Goal: Task Accomplishment & Management: Manage account settings

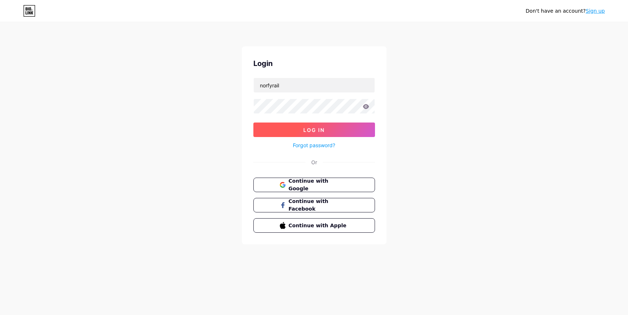
click at [273, 134] on button "Log In" at bounding box center [314, 129] width 122 height 14
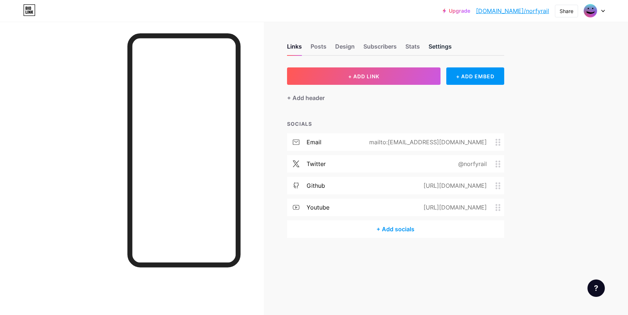
click at [445, 50] on div "Settings" at bounding box center [440, 48] width 23 height 13
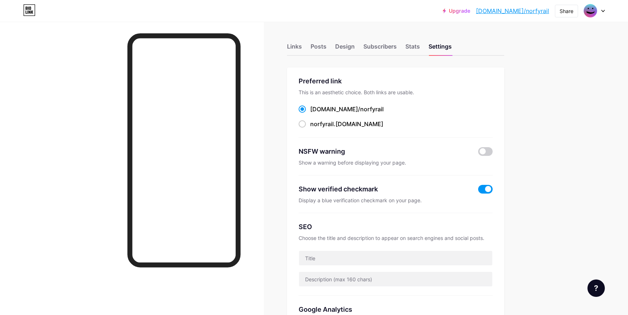
click at [601, 12] on div at bounding box center [594, 10] width 21 height 13
click at [552, 77] on link "Account settings" at bounding box center [560, 82] width 90 height 20
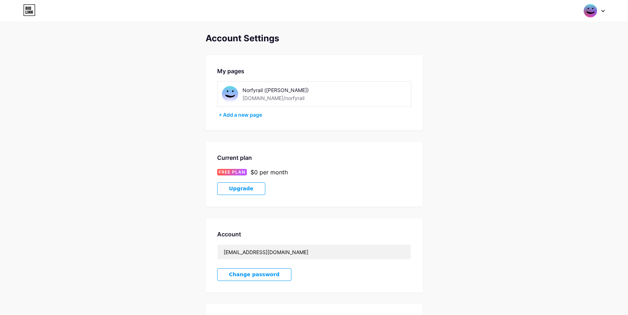
click at [244, 103] on div "Norfyrail ([PERSON_NAME]) [DOMAIN_NAME]/norfyrail" at bounding box center [314, 94] width 194 height 26
click at [233, 95] on img at bounding box center [230, 94] width 16 height 16
click at [320, 88] on div "Norfyrail ([PERSON_NAME])" at bounding box center [294, 90] width 102 height 8
click at [30, 5] on icon at bounding box center [29, 10] width 11 height 11
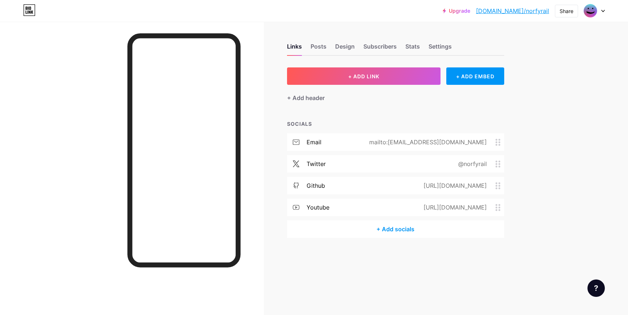
click at [365, 143] on div "email mailto:[EMAIL_ADDRESS][DOMAIN_NAME]" at bounding box center [395, 141] width 217 height 17
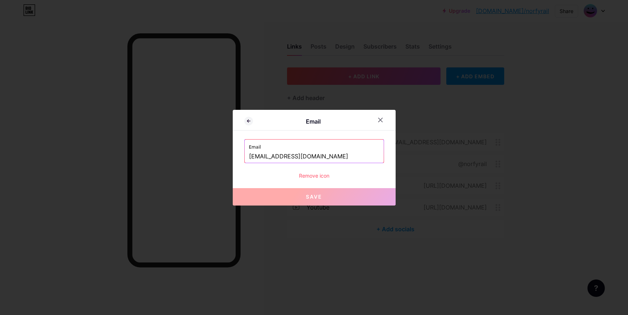
click at [322, 175] on div "Remove icon" at bounding box center [314, 176] width 140 height 8
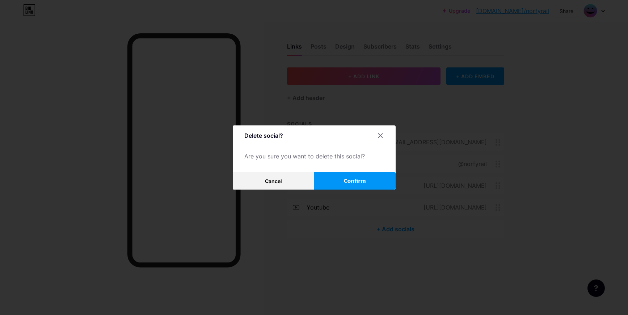
click at [348, 175] on button "Confirm" at bounding box center [354, 180] width 81 height 17
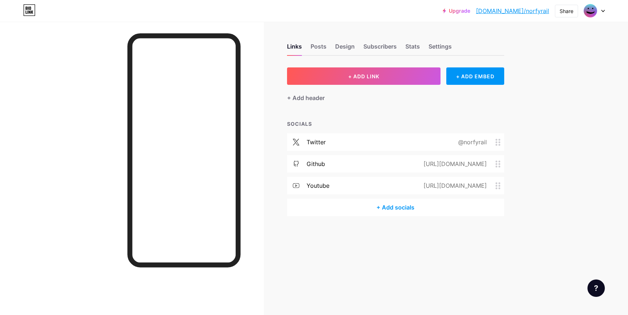
click at [361, 142] on div "twitter @norfyrail" at bounding box center [395, 141] width 217 height 17
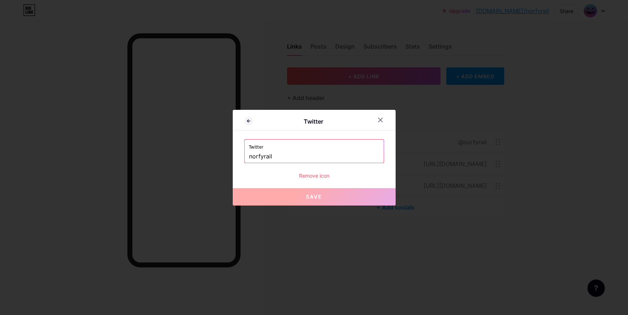
click at [322, 174] on div "Remove icon" at bounding box center [314, 176] width 140 height 8
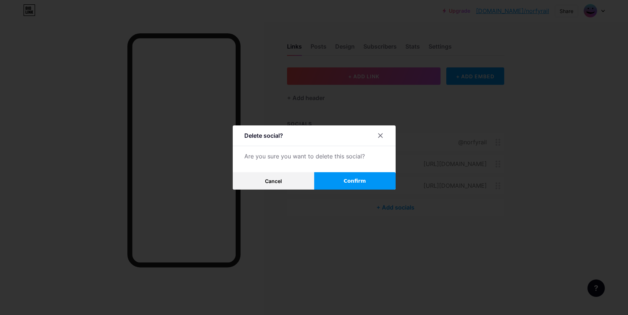
click at [332, 176] on button "Confirm" at bounding box center [354, 180] width 81 height 17
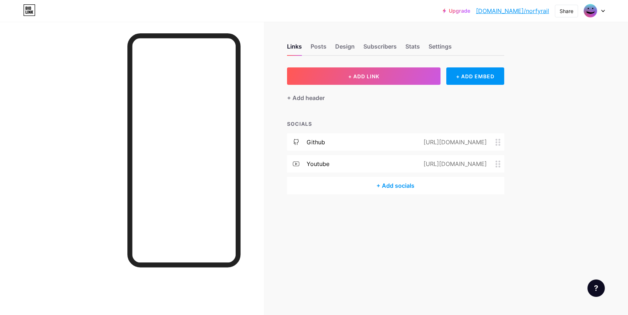
click at [361, 145] on div "github [URL][DOMAIN_NAME]" at bounding box center [395, 141] width 217 height 17
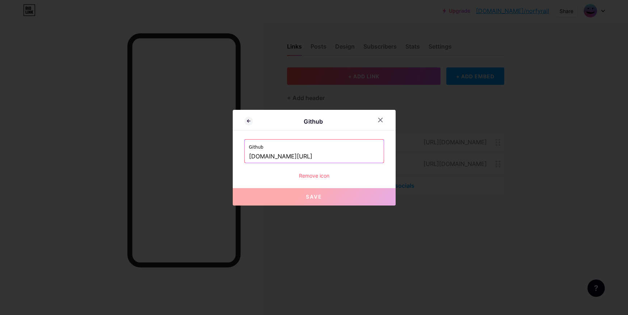
click at [317, 180] on div "Github Github [DOMAIN_NAME][URL] Remove icon Save" at bounding box center [314, 158] width 163 height 96
click at [317, 171] on div "Github [DOMAIN_NAME][URL] Remove icon" at bounding box center [314, 159] width 140 height 40
click at [317, 175] on div "Remove icon" at bounding box center [314, 176] width 140 height 8
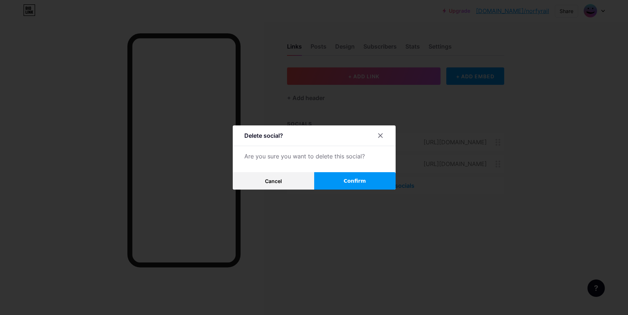
click at [333, 185] on button "Confirm" at bounding box center [354, 180] width 81 height 17
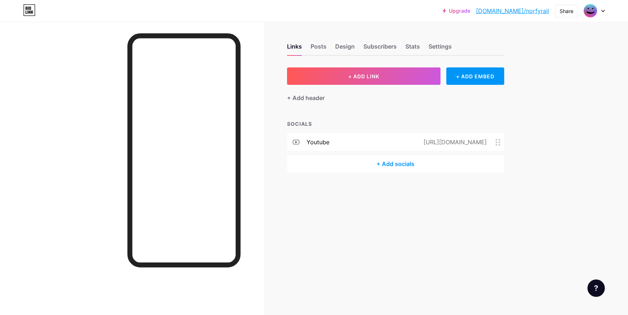
click at [412, 142] on div "[URL][DOMAIN_NAME]" at bounding box center [454, 142] width 84 height 9
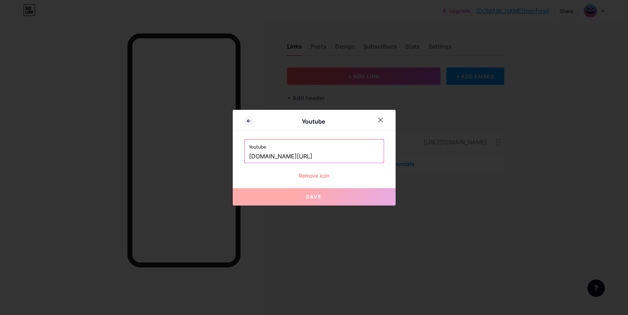
click at [307, 182] on div "Youtube Youtube [DOMAIN_NAME][URL] Remove icon Save" at bounding box center [314, 158] width 163 height 96
click at [308, 180] on div "Youtube Youtube [DOMAIN_NAME][URL] Remove icon Save" at bounding box center [314, 158] width 163 height 96
click at [308, 178] on div "Remove icon" at bounding box center [314, 176] width 140 height 8
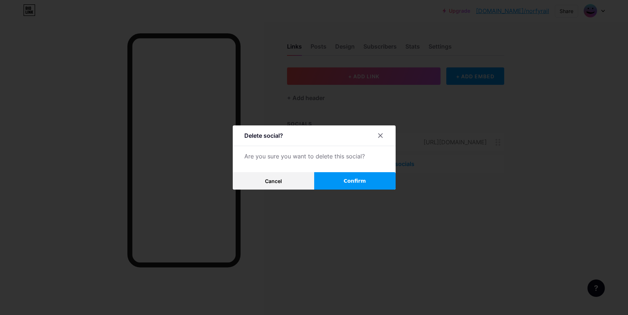
click at [349, 180] on span "Confirm" at bounding box center [355, 181] width 22 height 8
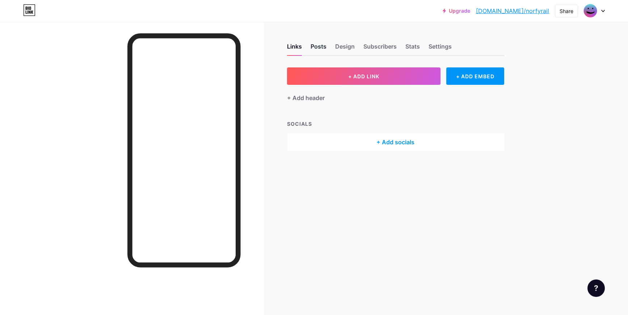
click at [321, 48] on div "Posts" at bounding box center [319, 48] width 16 height 13
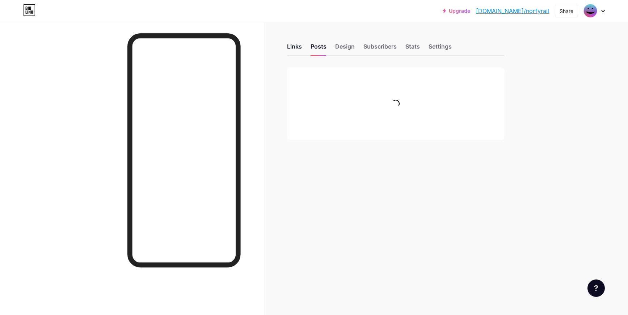
click at [299, 44] on div "Links" at bounding box center [294, 48] width 15 height 13
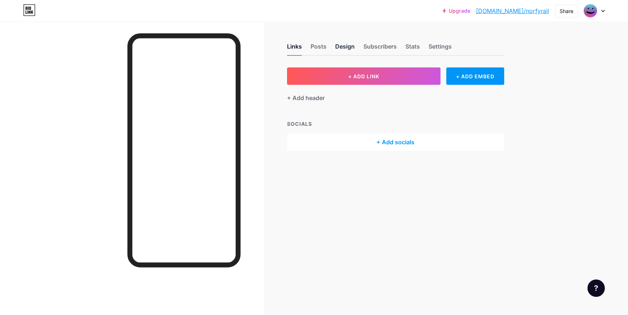
click at [344, 43] on div "Design" at bounding box center [345, 48] width 20 height 13
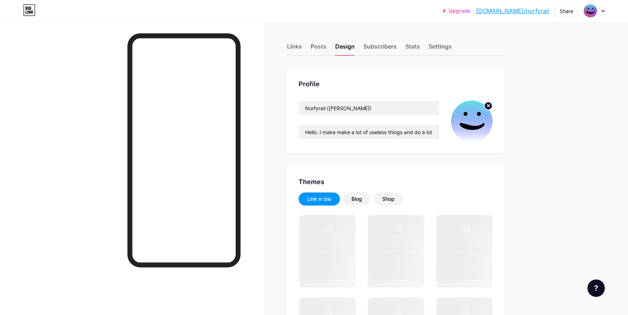
click at [358, 115] on div "Norfyrail ([PERSON_NAME]) Hello. I make make a lot of useless things and do a l…" at bounding box center [369, 121] width 141 height 42
click at [358, 113] on input "Norfyrail ([PERSON_NAME])" at bounding box center [369, 108] width 140 height 14
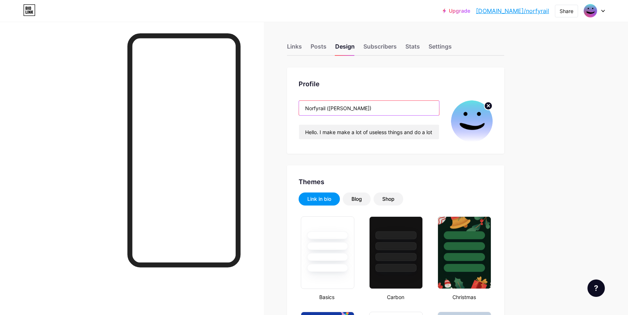
click at [358, 113] on input "Norfyrail ([PERSON_NAME])" at bounding box center [369, 108] width 140 height 14
type input "#6c91e1"
type input "#000000"
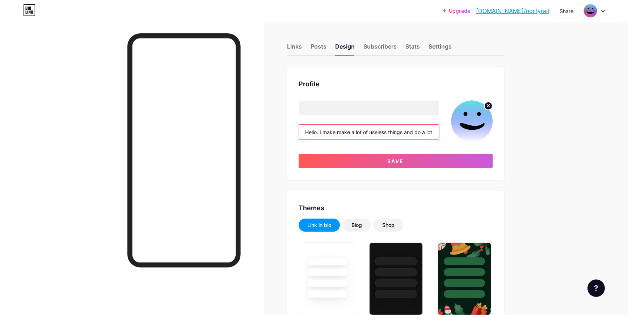
click at [361, 137] on input "Hello. I make make a lot of useless things and do a lot of unproductive stuff." at bounding box center [369, 132] width 140 height 14
click at [361, 136] on input "Hello. I make make a lot of useless things and do a lot of unproductive stuff." at bounding box center [369, 132] width 140 height 14
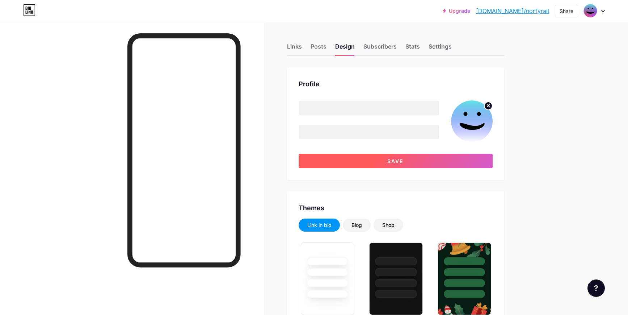
click at [366, 164] on button "Save" at bounding box center [396, 161] width 194 height 14
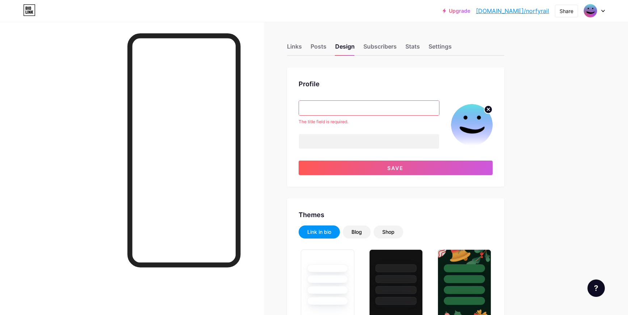
click at [488, 108] on icon at bounding box center [488, 109] width 3 height 3
click at [387, 109] on input "text" at bounding box center [369, 108] width 140 height 14
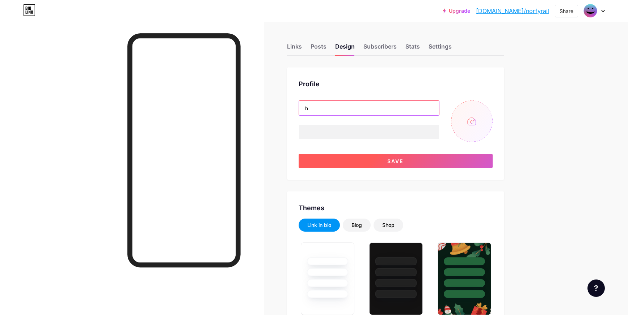
type input "h"
click at [383, 163] on button "Save" at bounding box center [396, 161] width 194 height 14
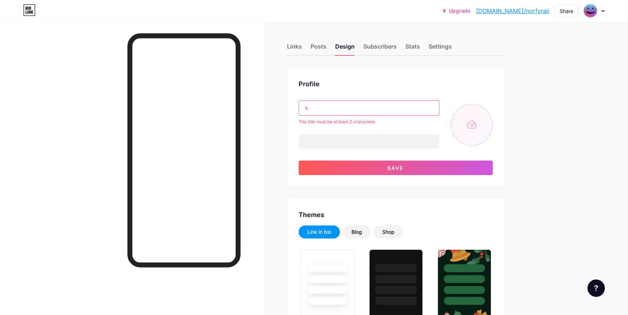
click at [354, 110] on input "h" at bounding box center [369, 108] width 140 height 14
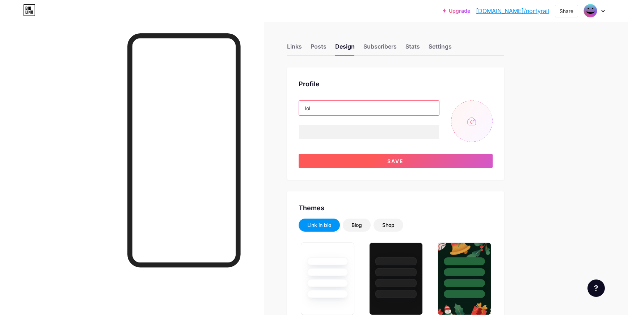
type input "lol"
click at [366, 165] on button "Save" at bounding box center [396, 161] width 194 height 14
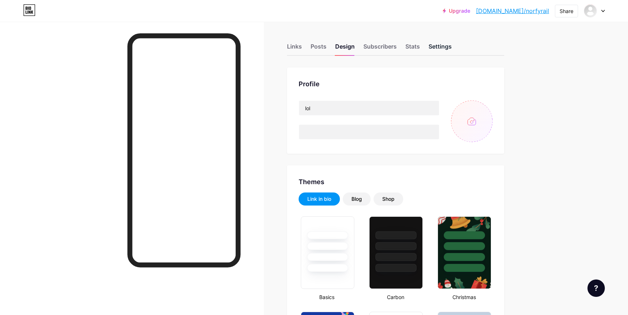
click at [431, 42] on div "Settings" at bounding box center [440, 48] width 23 height 13
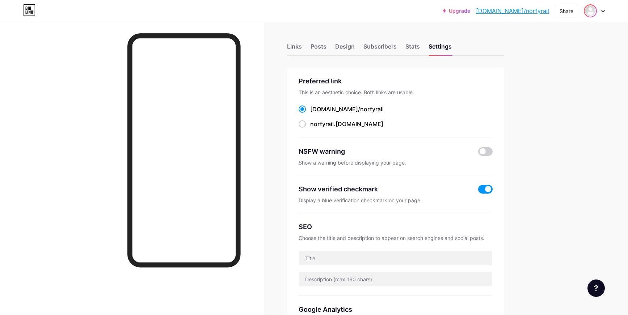
click at [591, 6] on img at bounding box center [591, 11] width 12 height 12
click at [539, 87] on link "Account settings" at bounding box center [560, 82] width 90 height 20
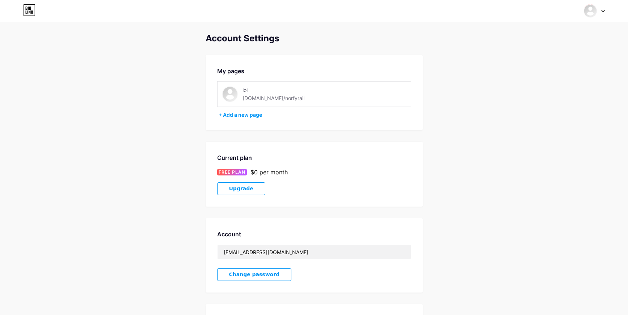
scroll to position [90, 0]
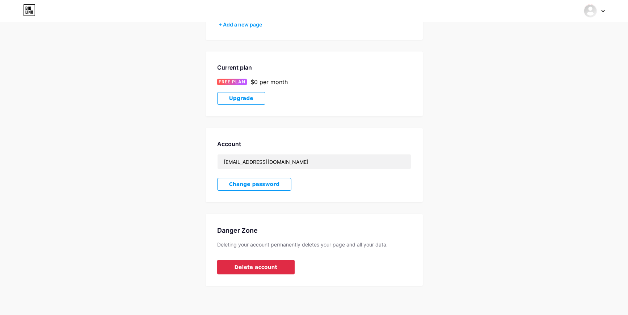
click at [264, 262] on button "Delete account" at bounding box center [256, 267] width 78 height 14
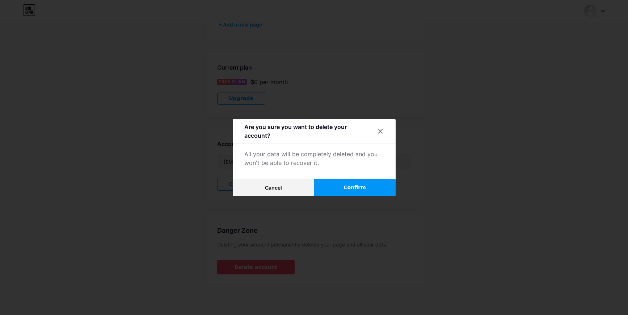
click at [354, 183] on button "Confirm" at bounding box center [354, 186] width 81 height 17
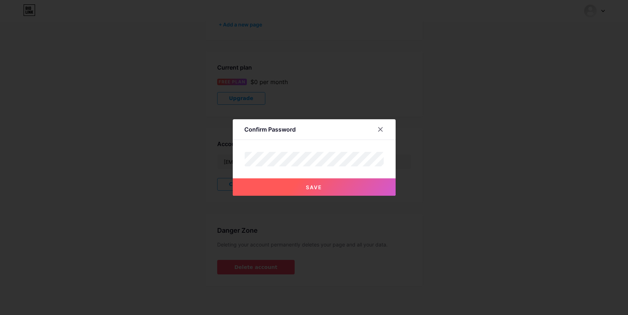
click at [306, 180] on button "Save" at bounding box center [314, 186] width 163 height 17
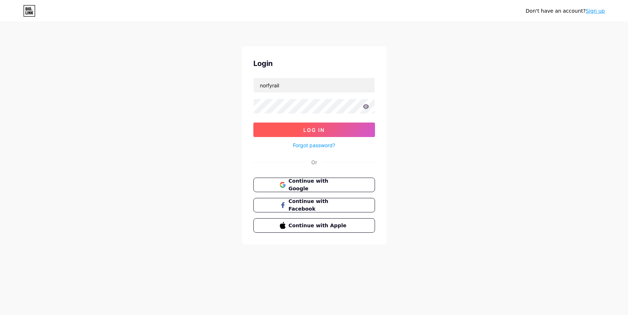
click at [308, 131] on span "Log In" at bounding box center [313, 130] width 21 height 6
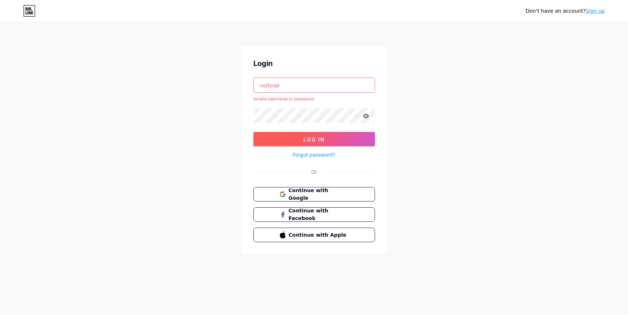
click at [299, 142] on button "Log In" at bounding box center [314, 139] width 122 height 14
